Goal: Task Accomplishment & Management: Use online tool/utility

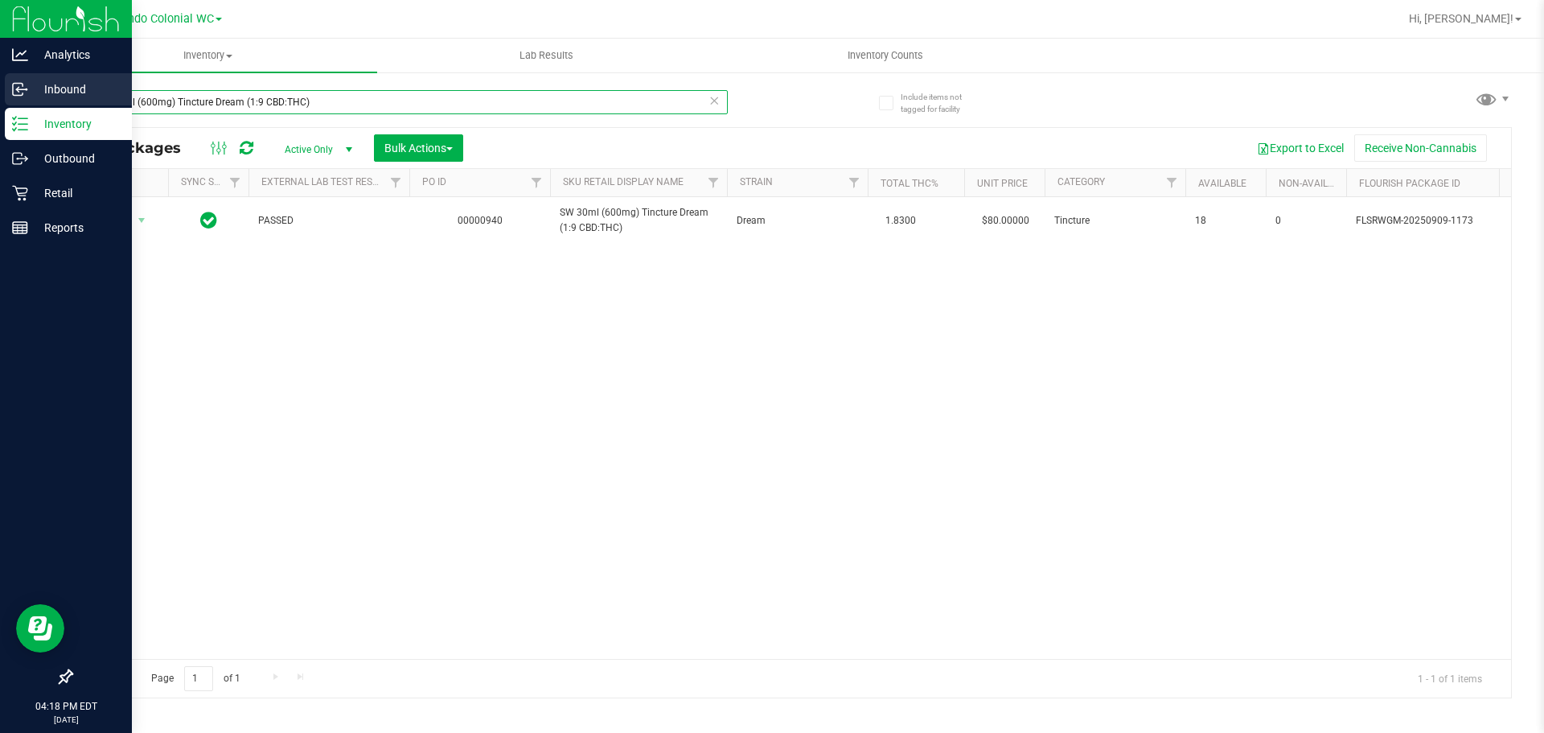
drag, startPoint x: 326, startPoint y: 102, endPoint x: 0, endPoint y: 102, distance: 325.7
click at [0, 102] on div "Analytics Inbound Inventory Outbound Retail Reports 04:18 PM EDT [DATE] 09/29 O…" at bounding box center [772, 366] width 1544 height 733
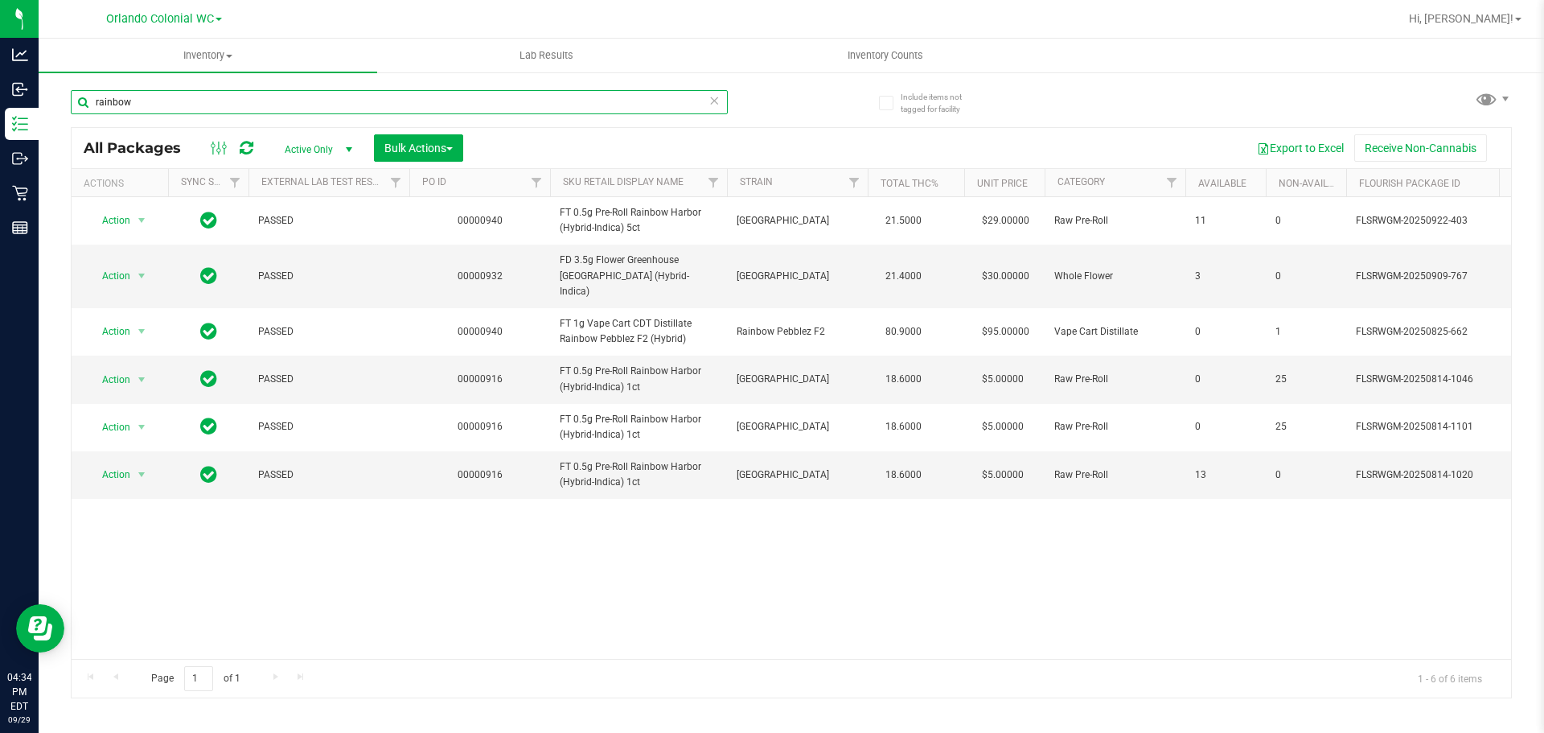
drag, startPoint x: 117, startPoint y: 91, endPoint x: 42, endPoint y: 91, distance: 75.6
click at [42, 91] on div "Include items not tagged for facility rainbow All Packages Active Only Active O…" at bounding box center [791, 316] width 1505 height 491
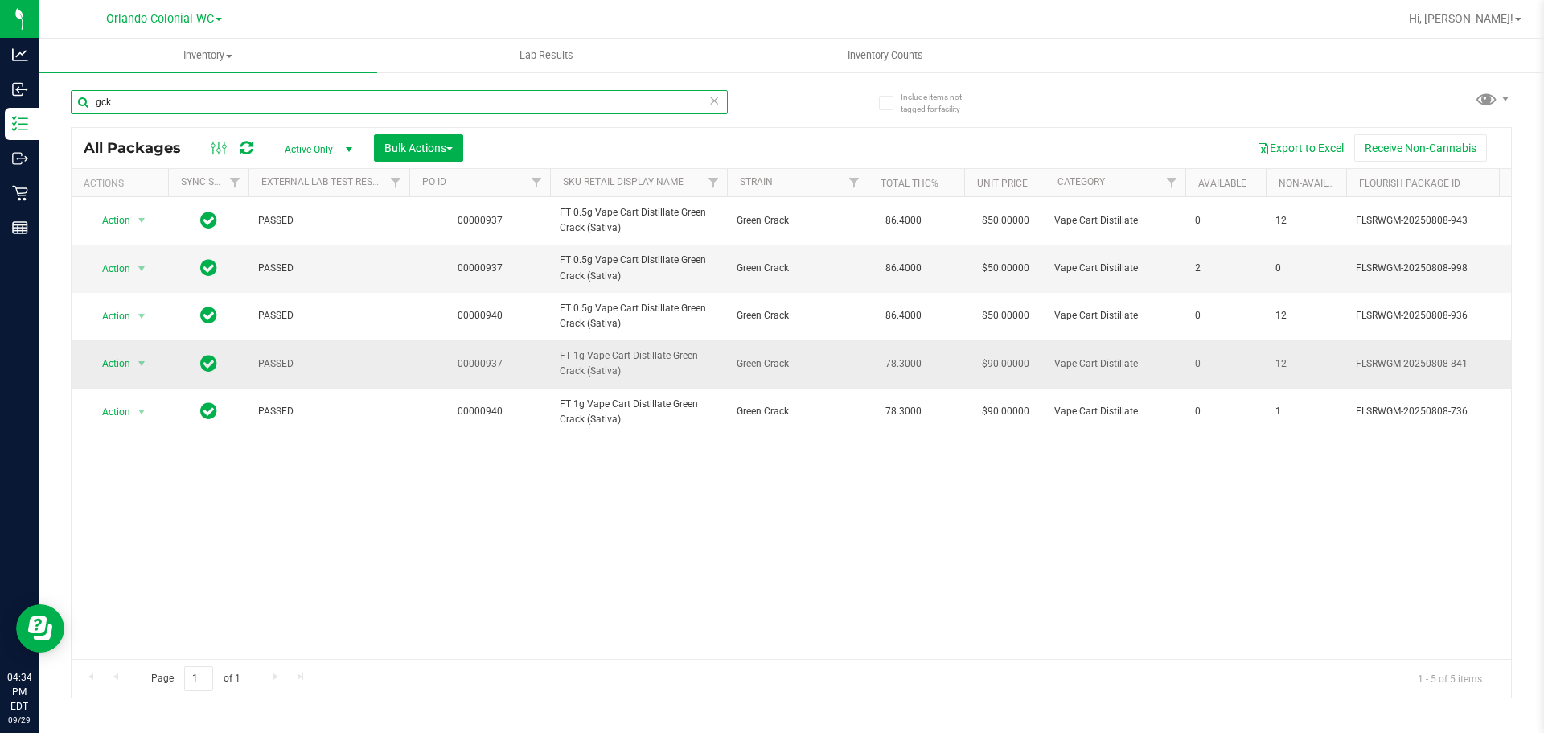
type input "gck"
drag, startPoint x: 129, startPoint y: 367, endPoint x: 121, endPoint y: 414, distance: 48.0
click at [128, 367] on span "Action" at bounding box center [109, 363] width 43 height 23
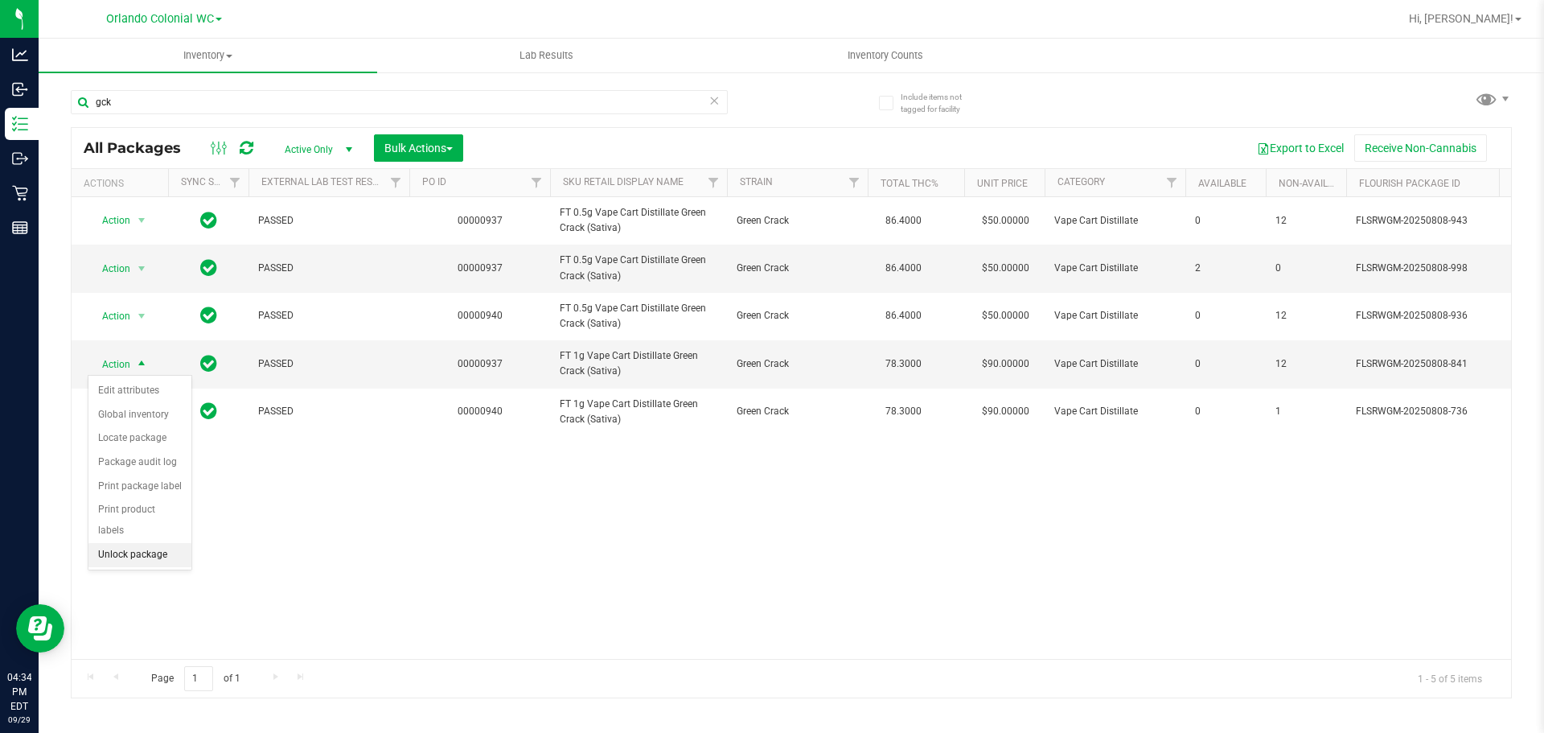
click at [132, 543] on li "Unlock package" at bounding box center [139, 555] width 103 height 24
